Goal: Information Seeking & Learning: Learn about a topic

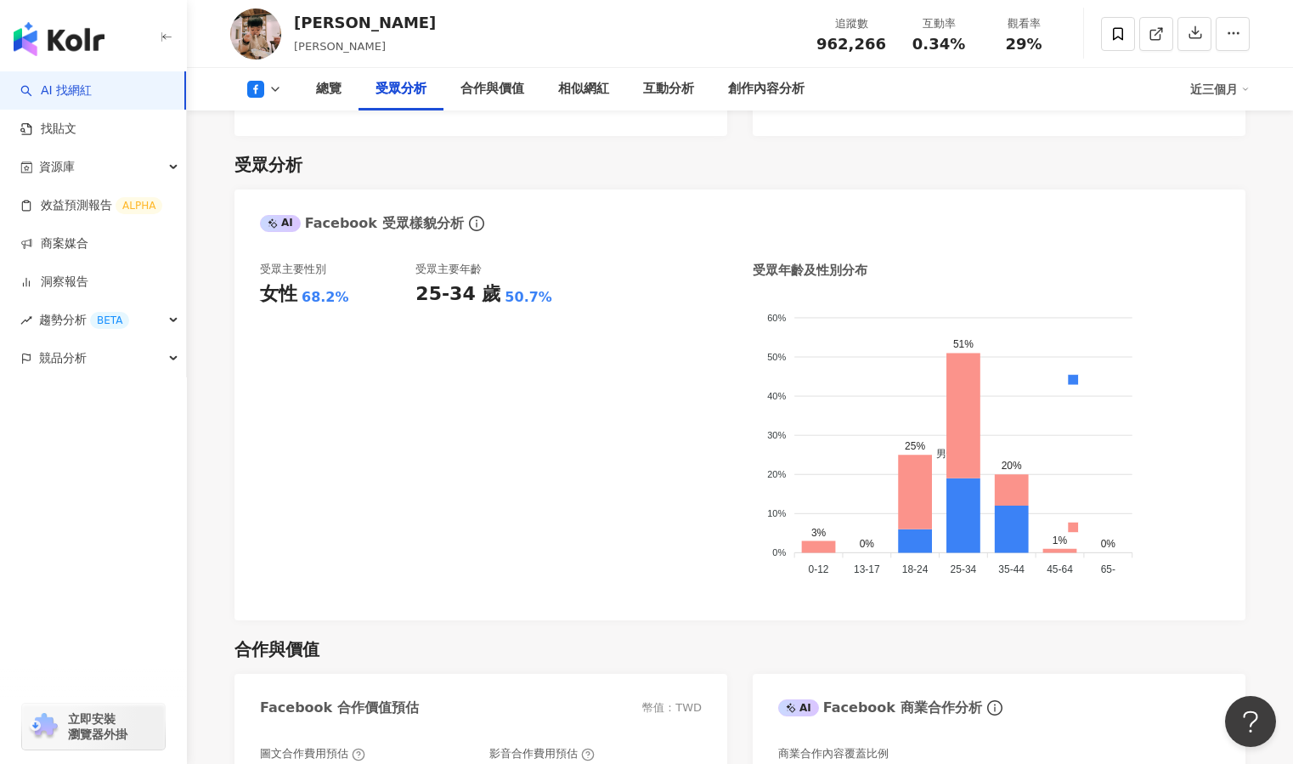
scroll to position [1405, 0]
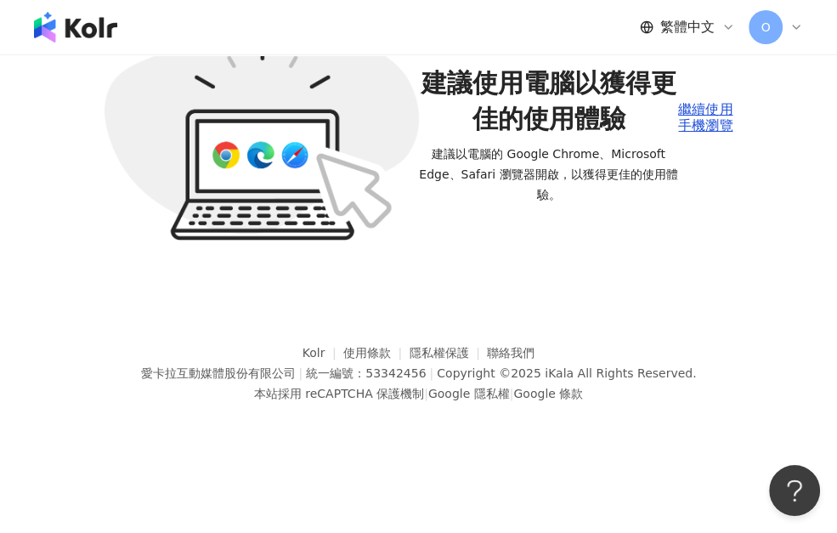
scroll to position [78, 0]
